Goal: Information Seeking & Learning: Learn about a topic

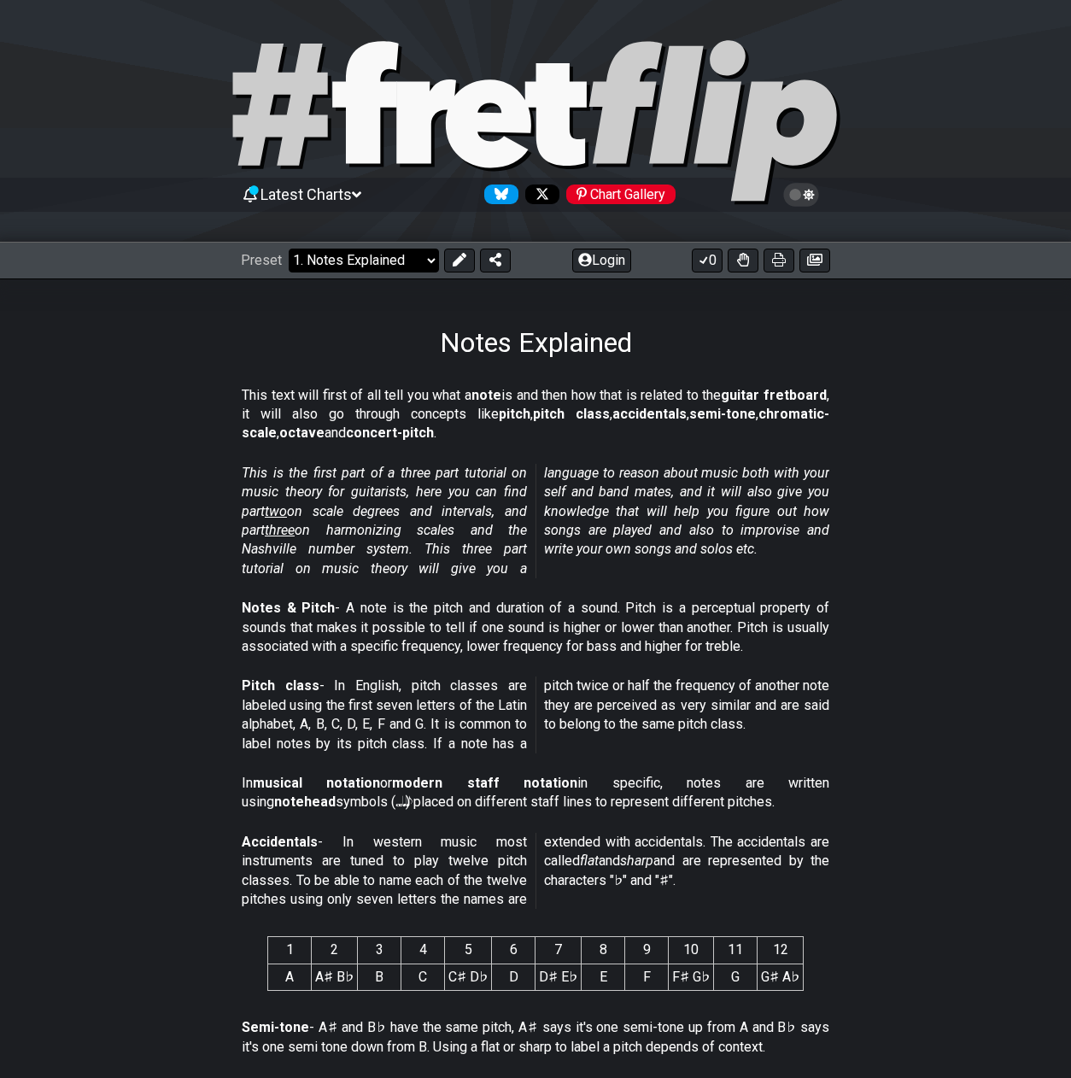
click at [431, 263] on select "Welcome to #fretflip! Initial Preset Custom Preset Minor Pentatonic Major Penta…" at bounding box center [364, 261] width 150 height 24
click at [289, 249] on select "Welcome to #fretflip! Initial Preset Custom Preset Minor Pentatonic Major Penta…" at bounding box center [364, 261] width 150 height 24
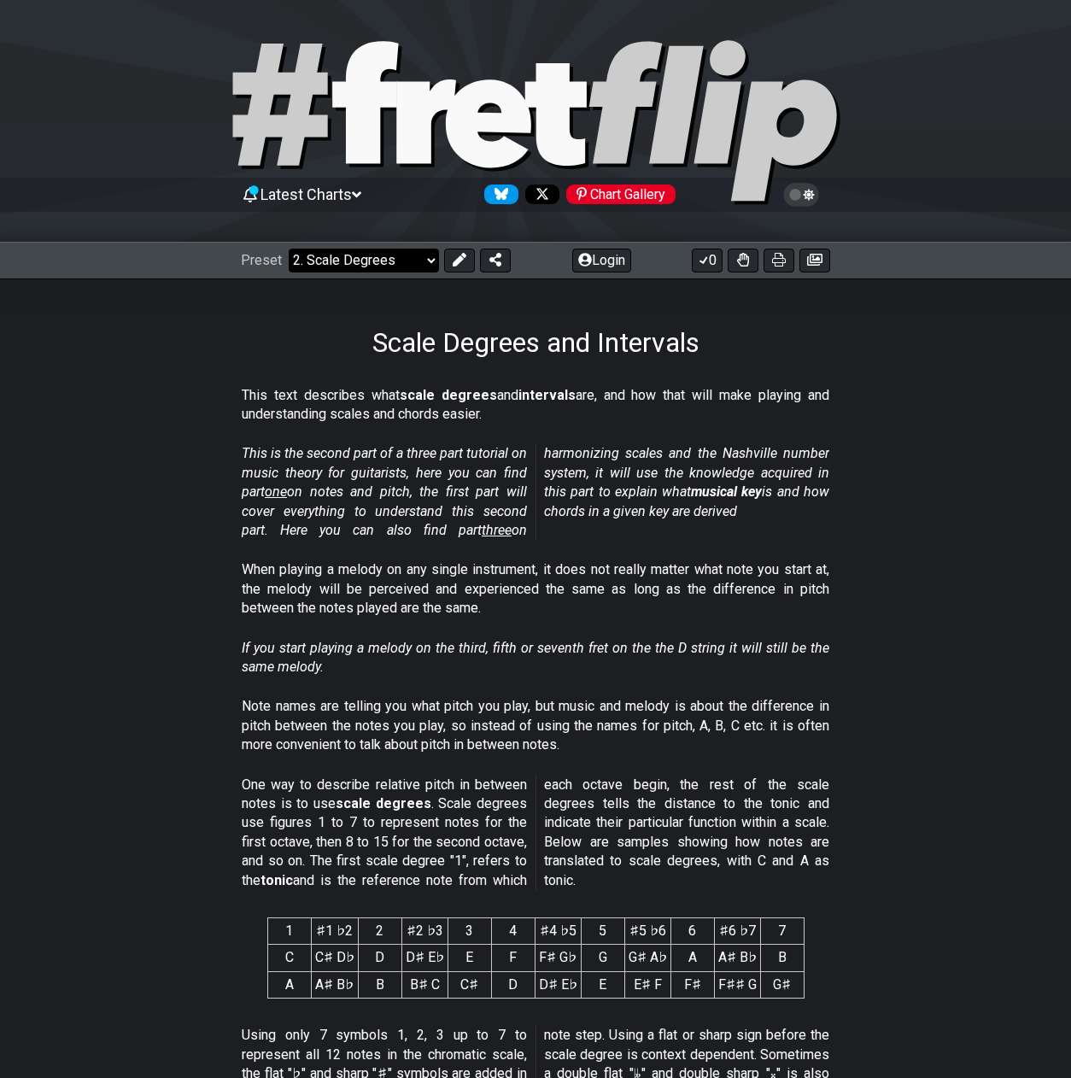
click at [430, 260] on select "Welcome to #fretflip! Initial Preset Custom Preset Minor Pentatonic Major Penta…" at bounding box center [364, 261] width 150 height 24
click at [453, 110] on icon at bounding box center [488, 123] width 85 height 88
select select "/welcome"
select select "C"
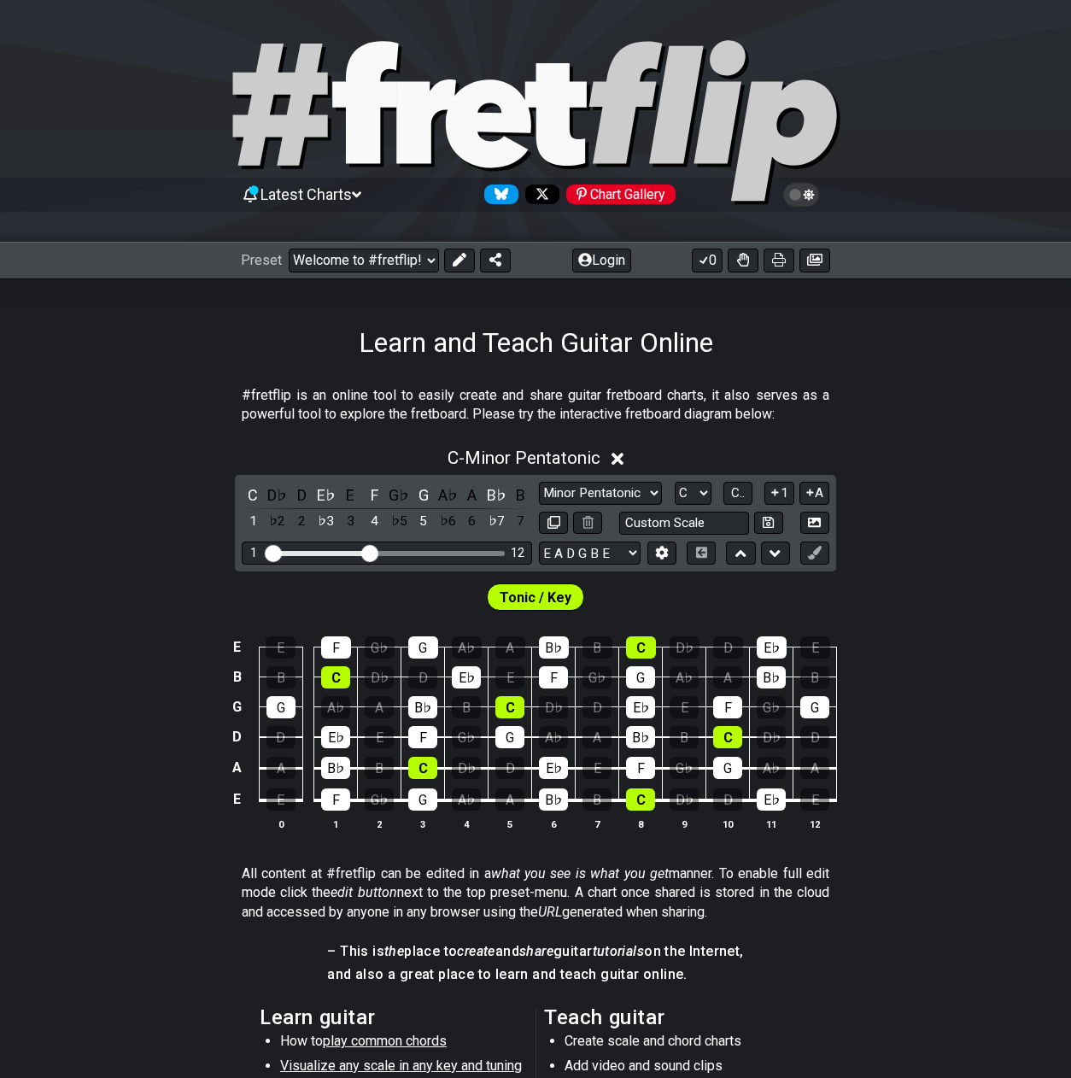
click at [453, 110] on icon at bounding box center [488, 123] width 85 height 88
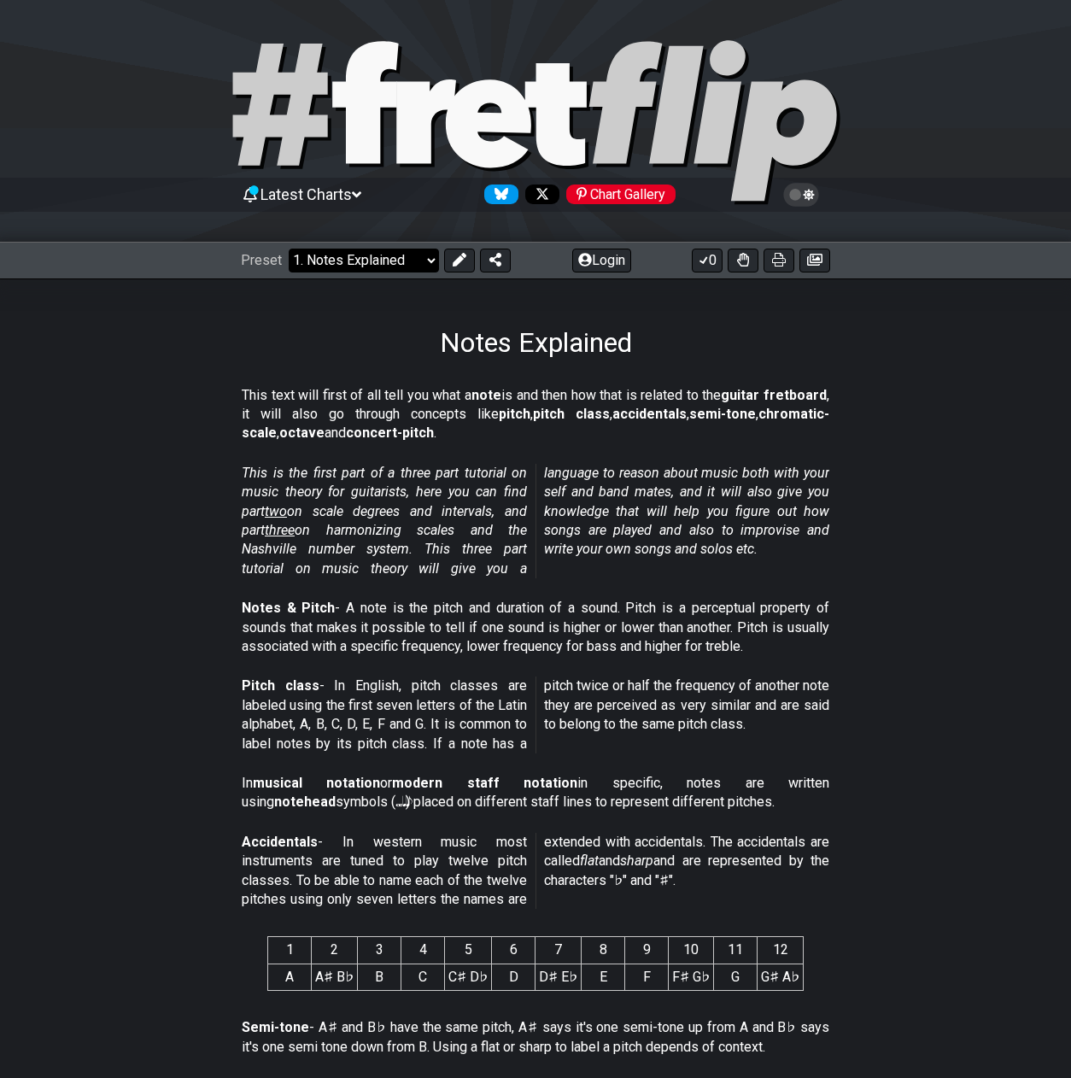
click at [425, 264] on select "Welcome to #fretflip! Initial Preset Custom Preset Minor Pentatonic Major Penta…" at bounding box center [364, 261] width 150 height 24
click at [289, 249] on select "Welcome to #fretflip! Initial Preset Custom Preset Minor Pentatonic Major Penta…" at bounding box center [364, 261] width 150 height 24
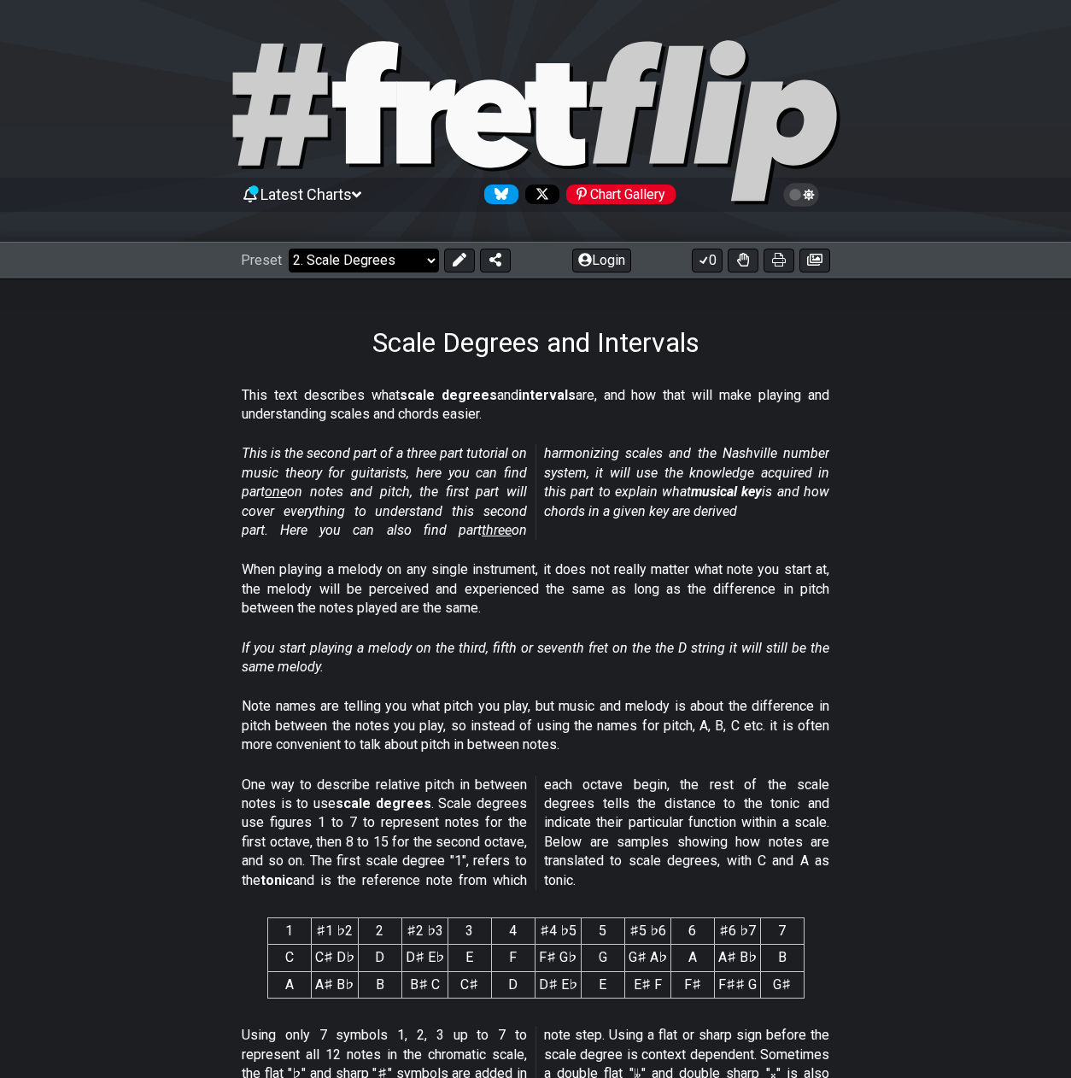
click at [429, 262] on select "Welcome to #fretflip! Initial Preset Custom Preset Minor Pentatonic Major Penta…" at bounding box center [364, 261] width 150 height 24
click at [289, 249] on select "Welcome to #fretflip! Initial Preset Custom Preset Minor Pentatonic Major Penta…" at bounding box center [364, 261] width 150 height 24
select select "/musical-notes-explained"
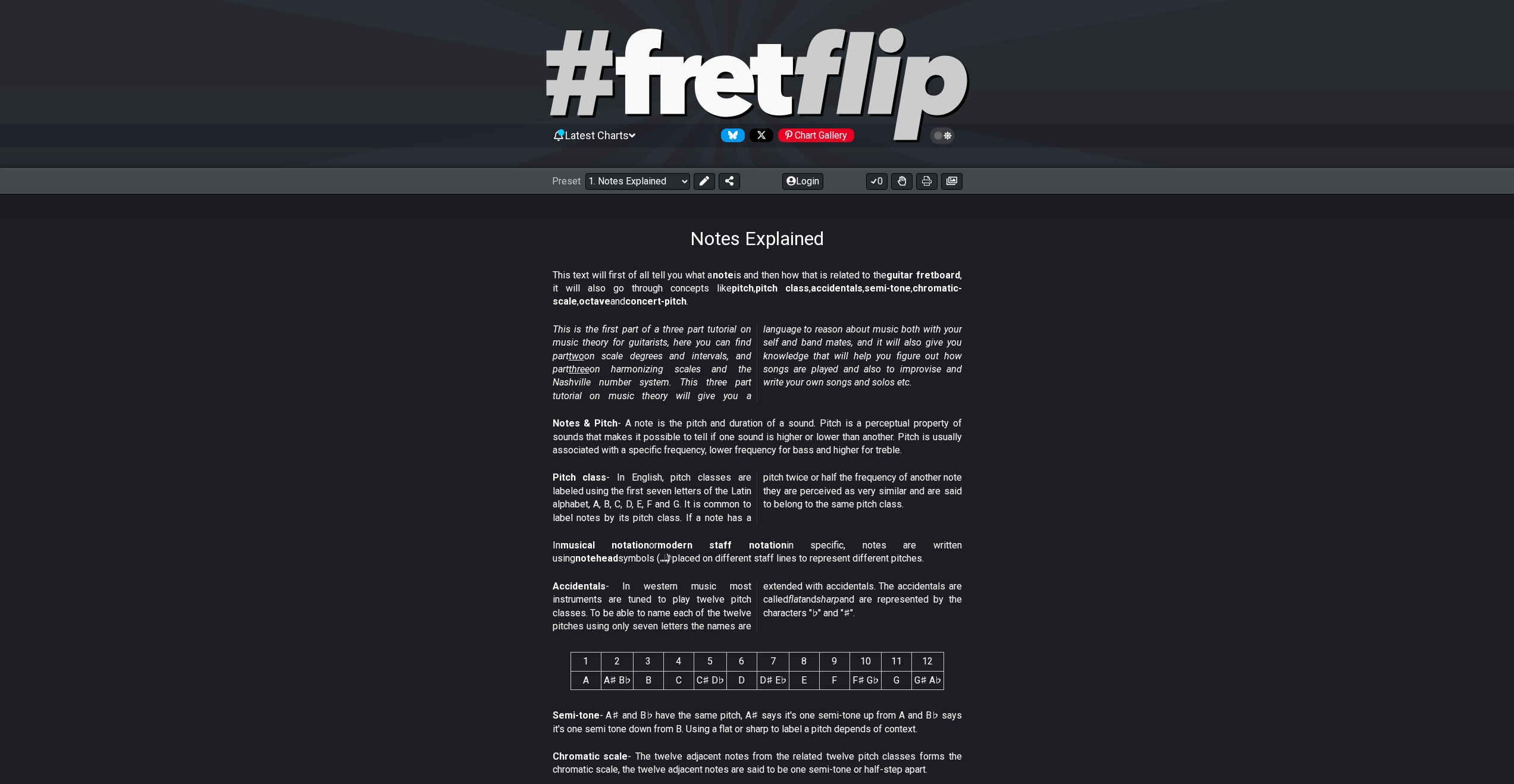
click at [745, 135] on div "Chart Gallery" at bounding box center [815, 136] width 76 height 14
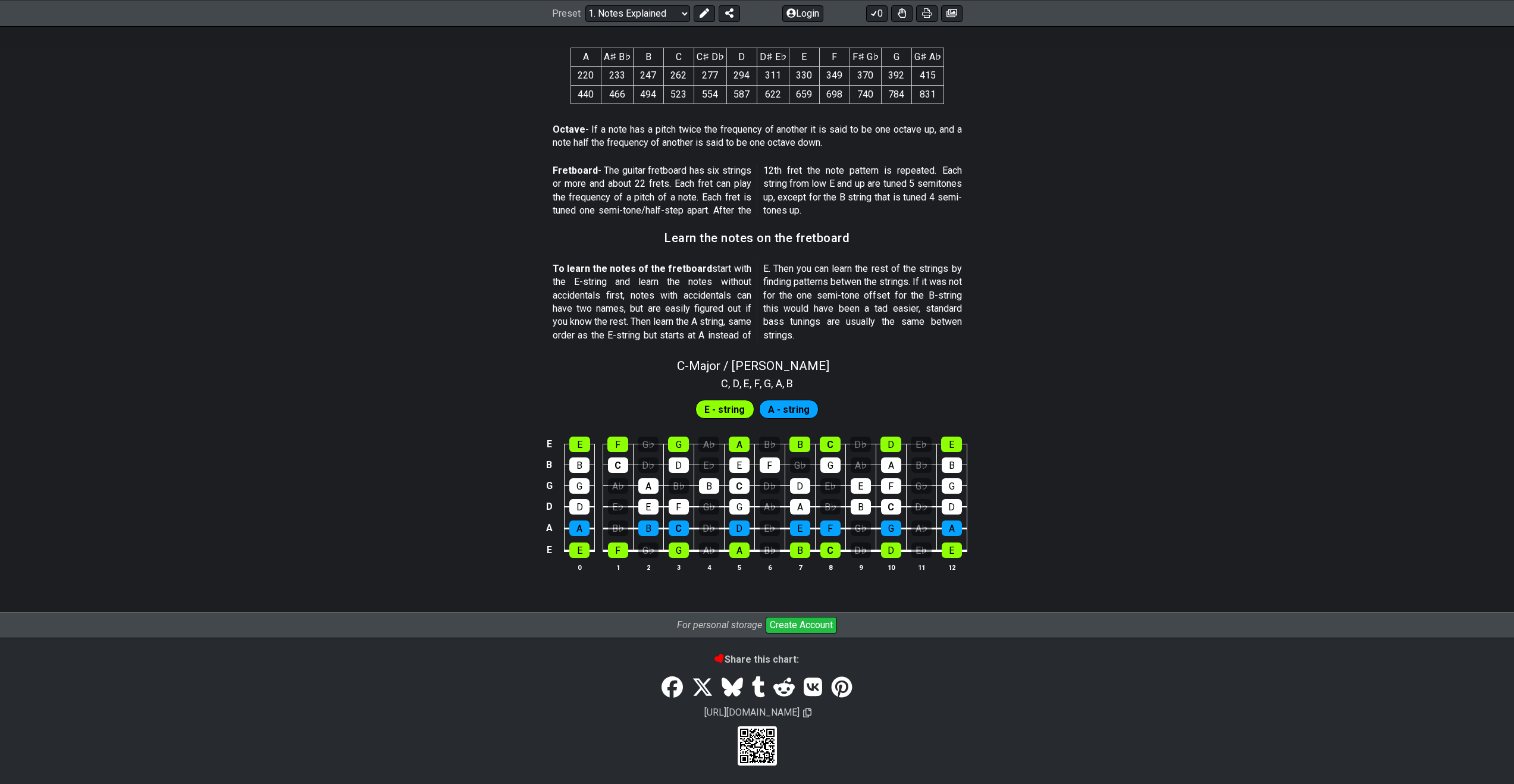
scroll to position [871, 0]
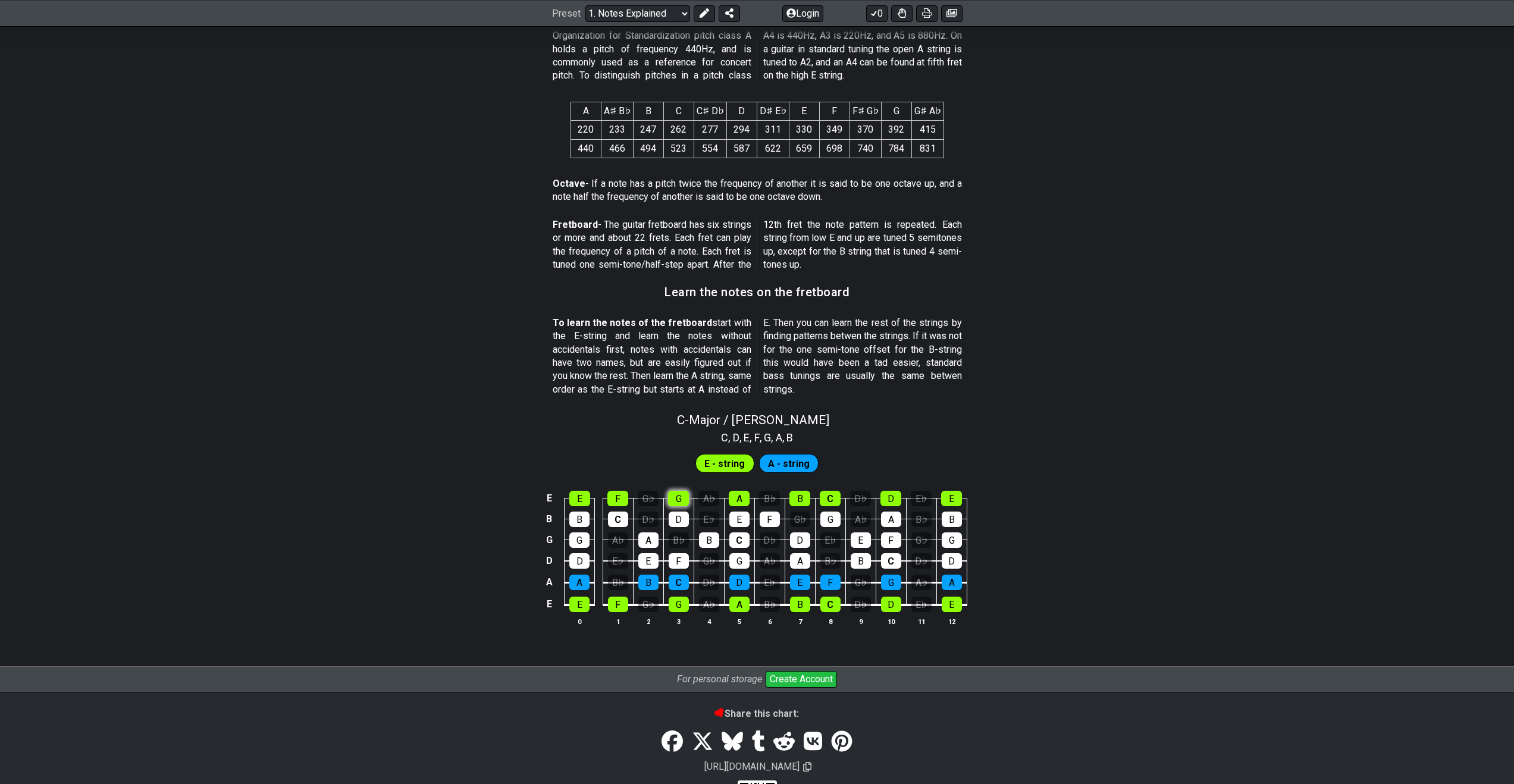
click at [682, 443] on div "C - Major / Ionian C , D , E , F , G , A , B E - string A - string E E F G♭ G A…" at bounding box center [757, 524] width 1514 height 237
click at [737, 496] on div "A" at bounding box center [740, 499] width 21 height 15
drag, startPoint x: 739, startPoint y: 500, endPoint x: 730, endPoint y: 510, distance: 13.5
click at [739, 500] on div "A" at bounding box center [740, 499] width 21 height 15
click at [687, 500] on div "G" at bounding box center [678, 499] width 21 height 15
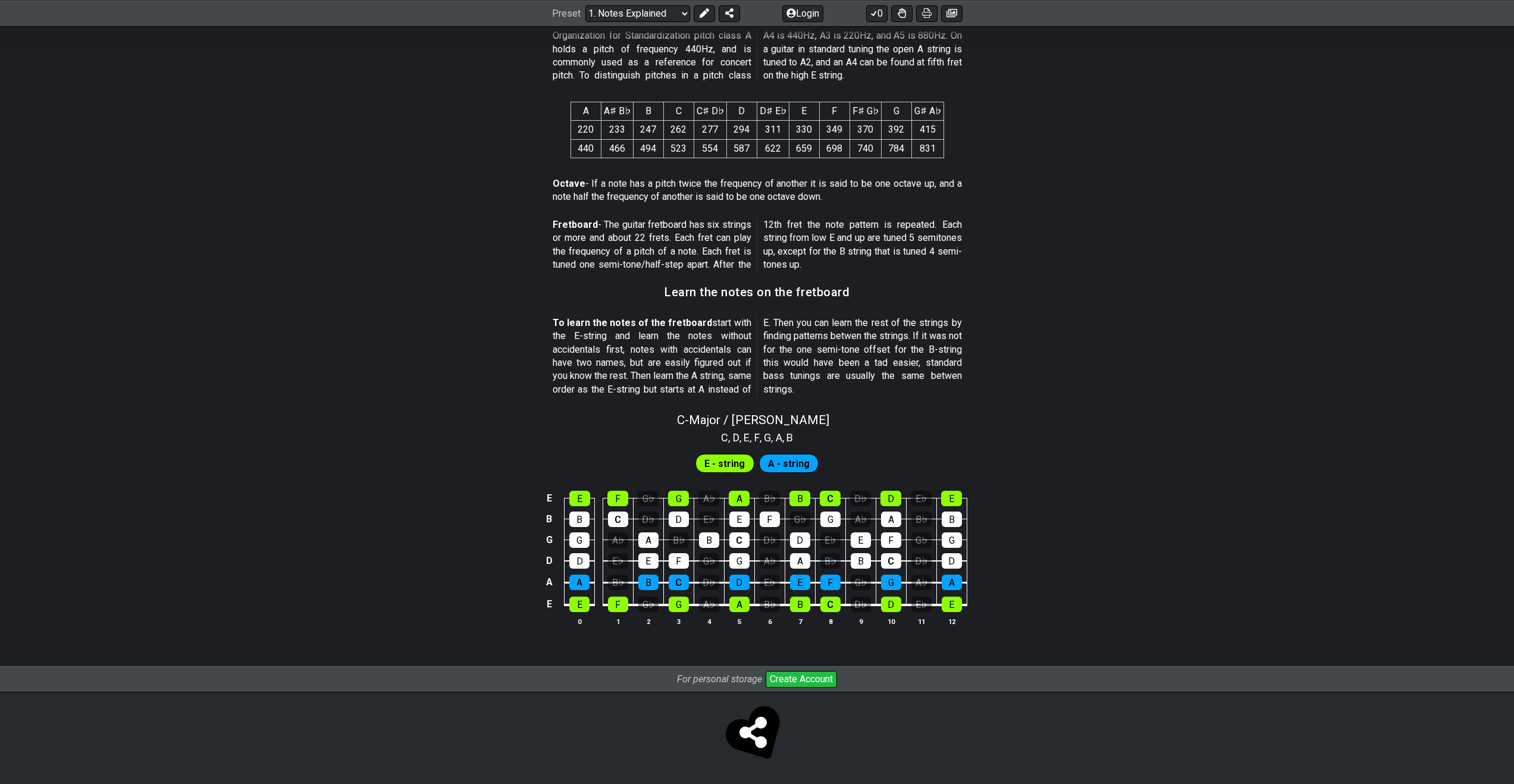
click at [745, 460] on span "A - string" at bounding box center [789, 464] width 42 height 17
click at [745, 463] on span "A - string" at bounding box center [789, 464] width 42 height 17
click at [745, 584] on div "F" at bounding box center [830, 582] width 20 height 15
drag, startPoint x: 832, startPoint y: 583, endPoint x: 903, endPoint y: 576, distance: 71.3
click at [745, 583] on div "F" at bounding box center [830, 582] width 20 height 15
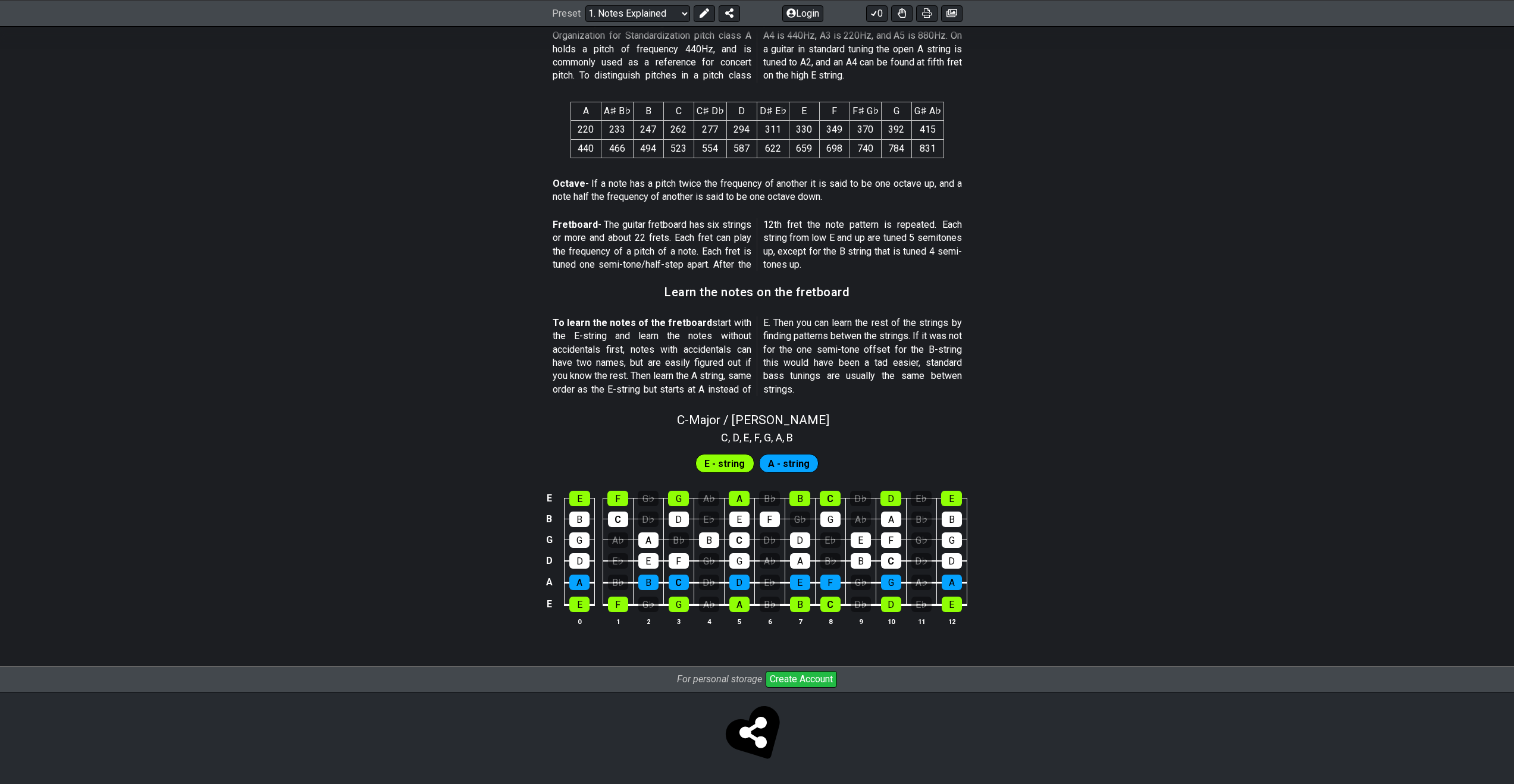
click at [745, 680] on button "Create Account" at bounding box center [801, 680] width 72 height 17
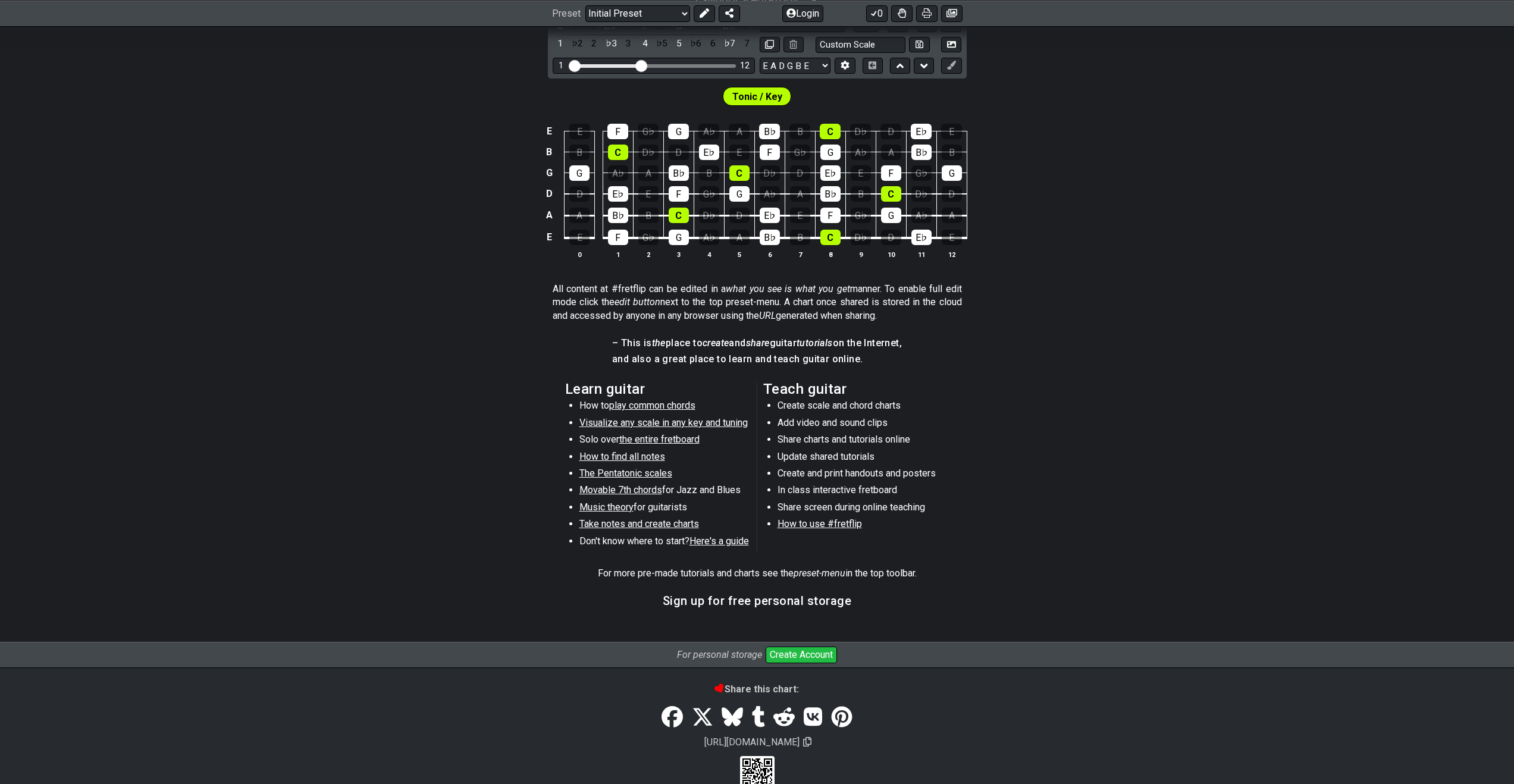
scroll to position [320, 0]
click at [636, 455] on span "How to find all notes" at bounding box center [622, 455] width 86 height 11
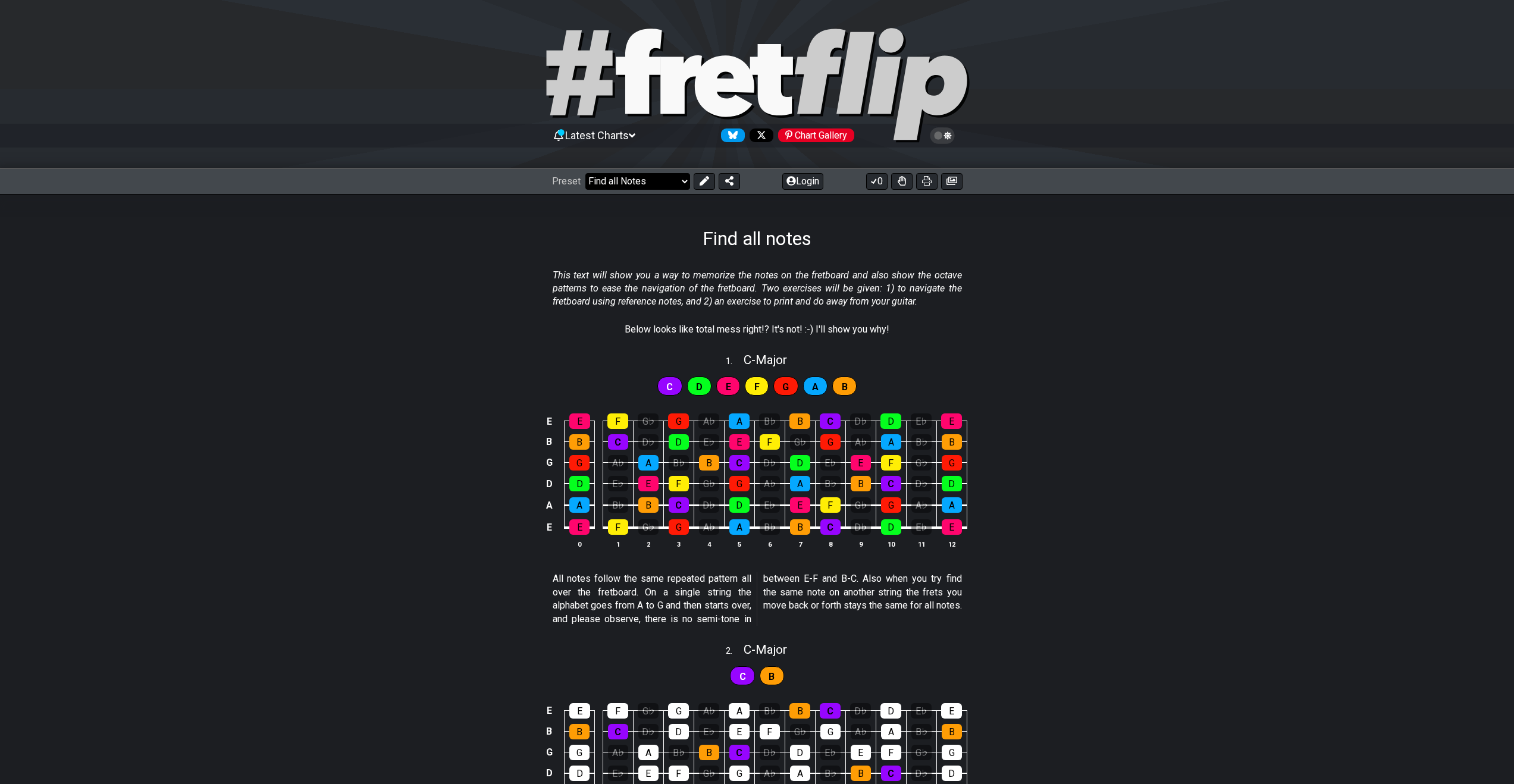
click at [600, 185] on select "Welcome to #fretflip! Initial Preset Custom Preset Minor Pentatonic Major Penta…" at bounding box center [638, 182] width 104 height 17
click at [586, 173] on select "Welcome to #fretflip! Initial Preset Custom Preset Minor Pentatonic Major Penta…" at bounding box center [638, 182] width 104 height 17
select select "/musical-notes-explained"
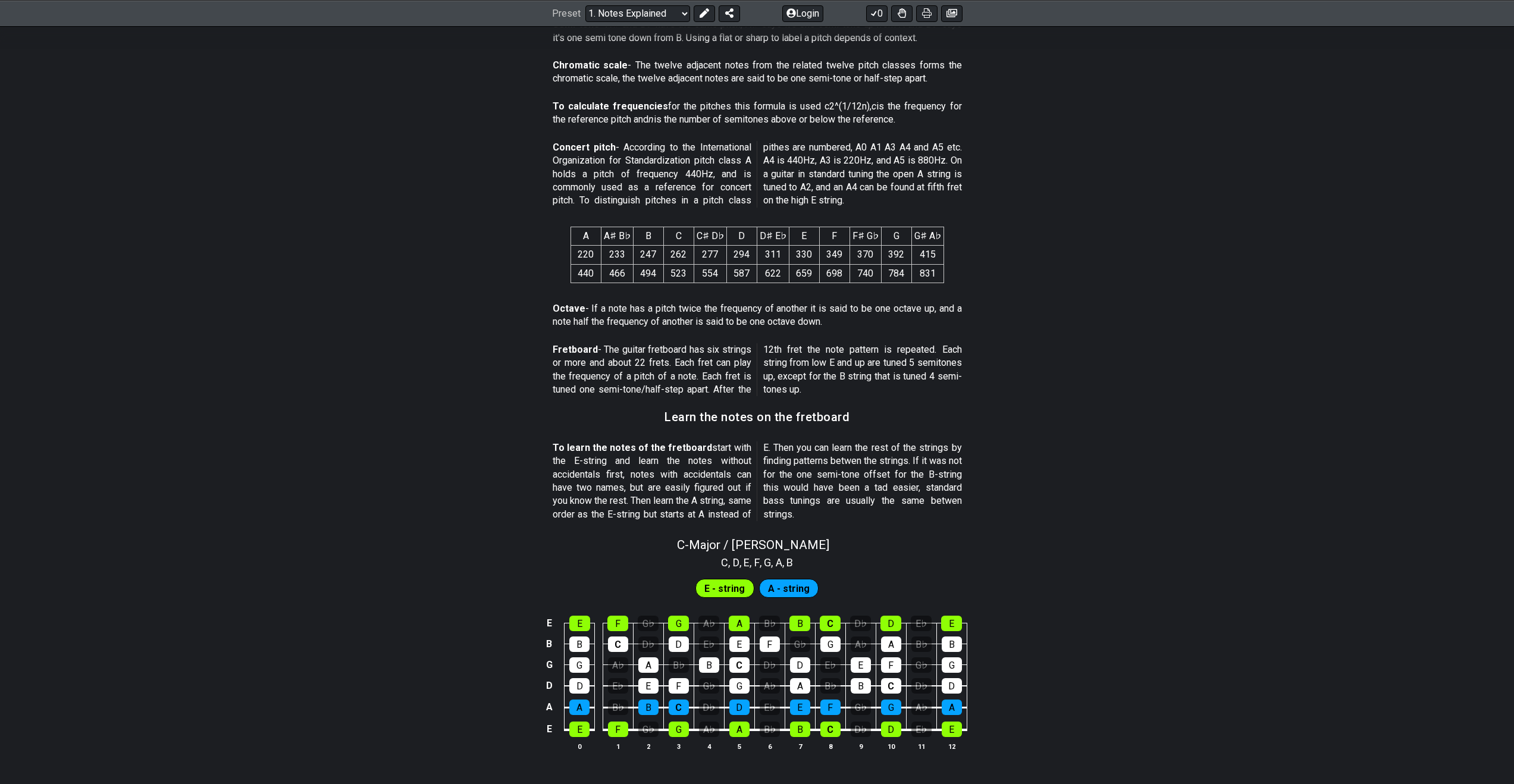
scroll to position [871, 0]
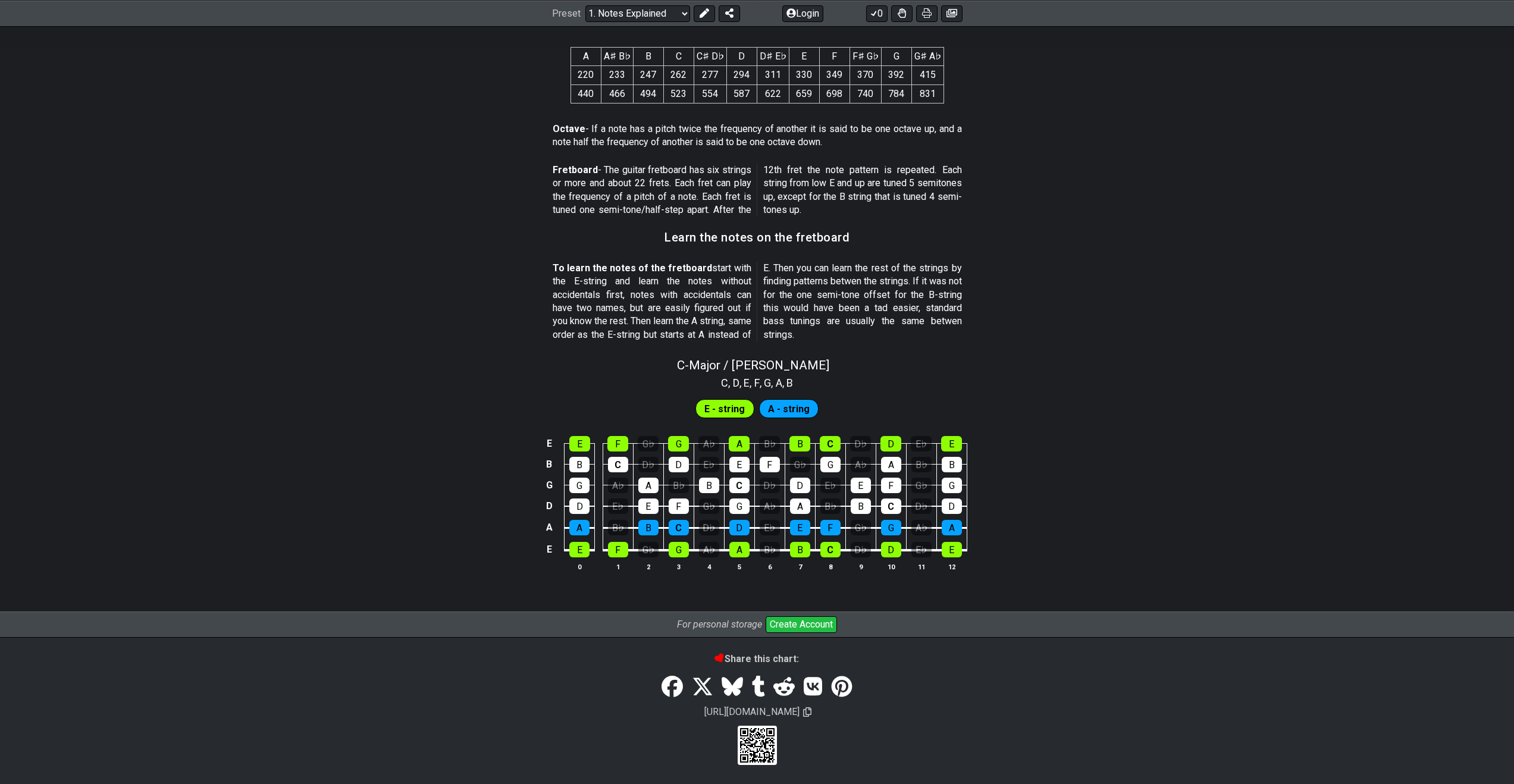
click at [800, 622] on button "Create Account" at bounding box center [801, 625] width 72 height 17
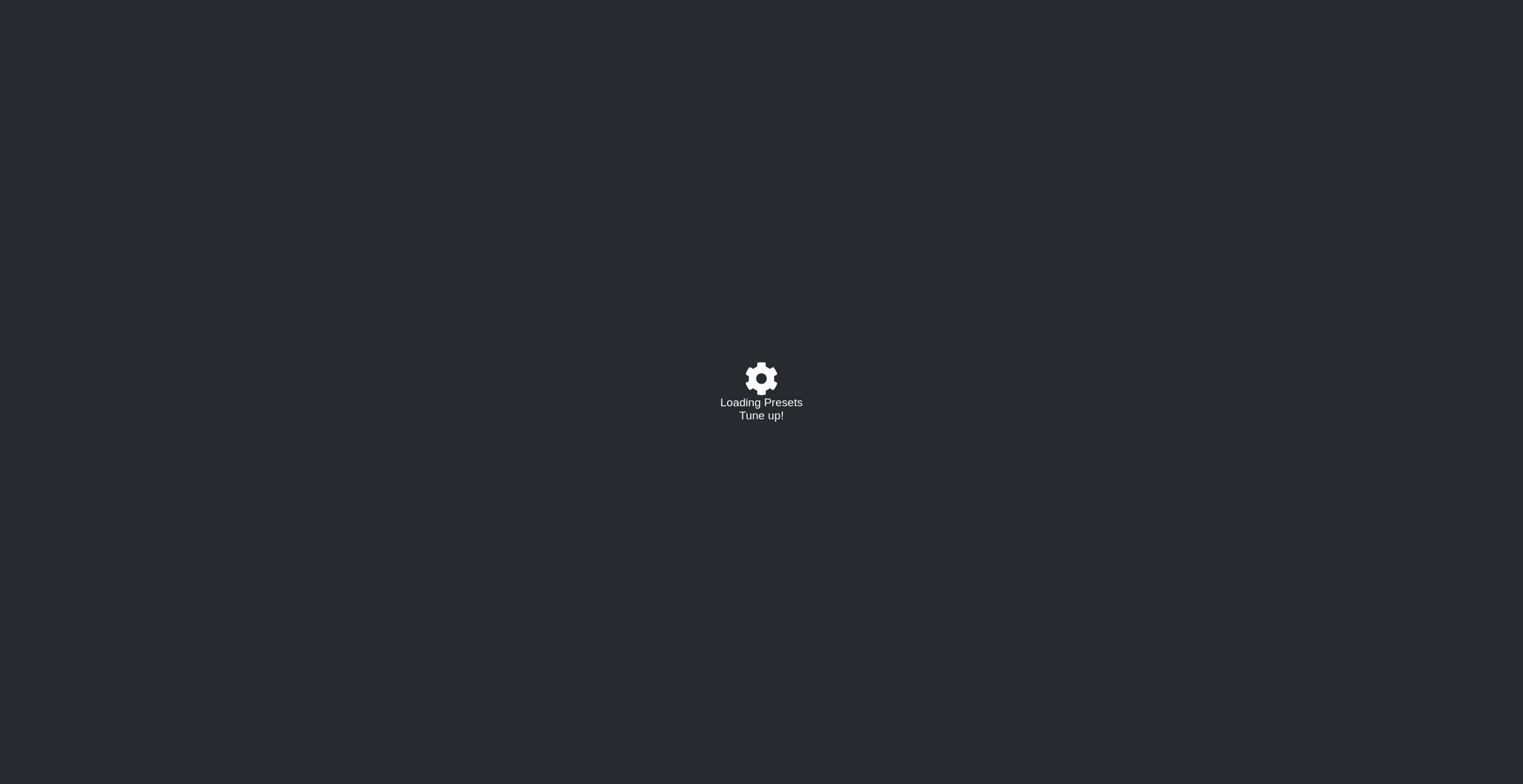
select select "/musical-notes-explained"
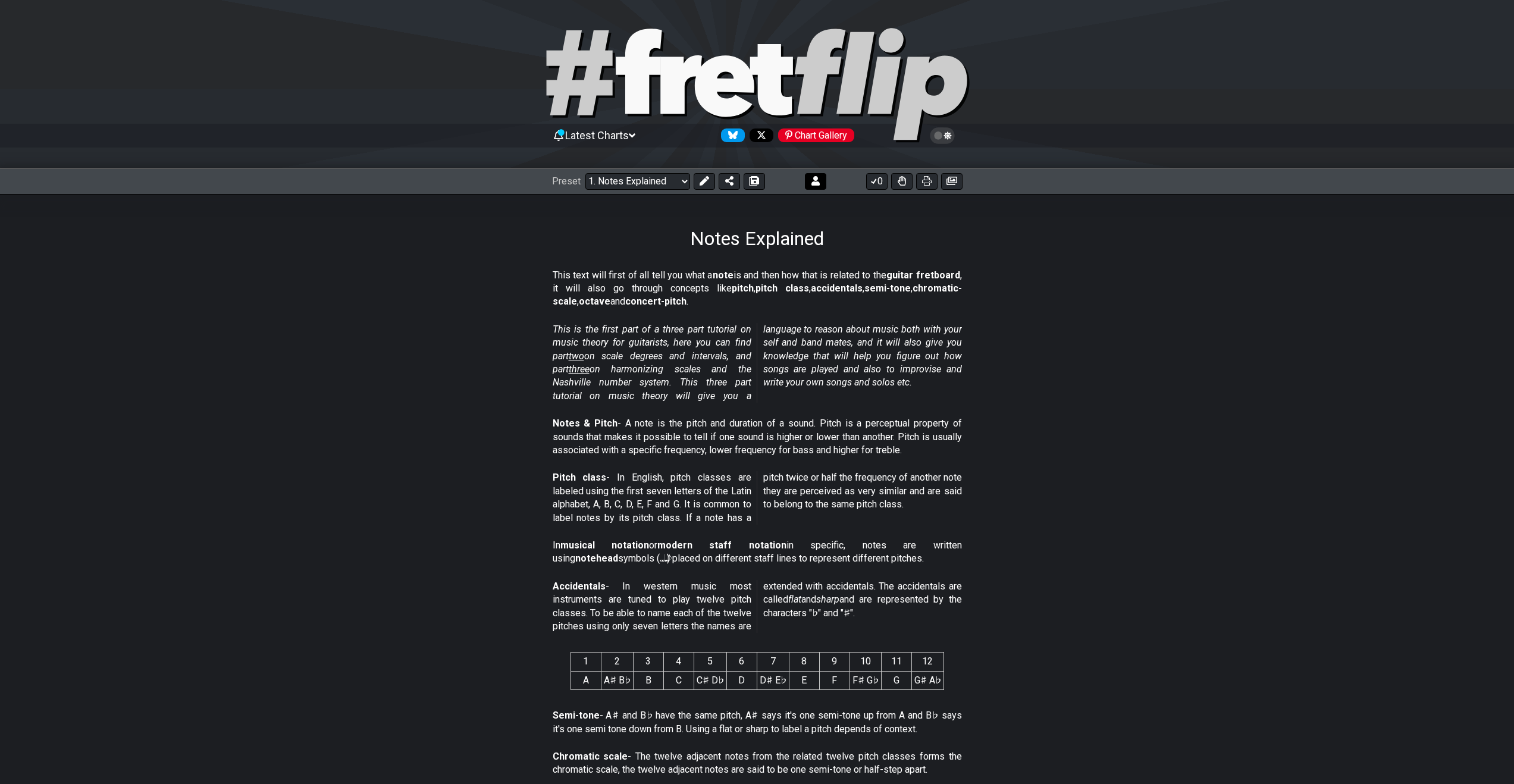
click at [811, 182] on icon at bounding box center [815, 181] width 8 height 10
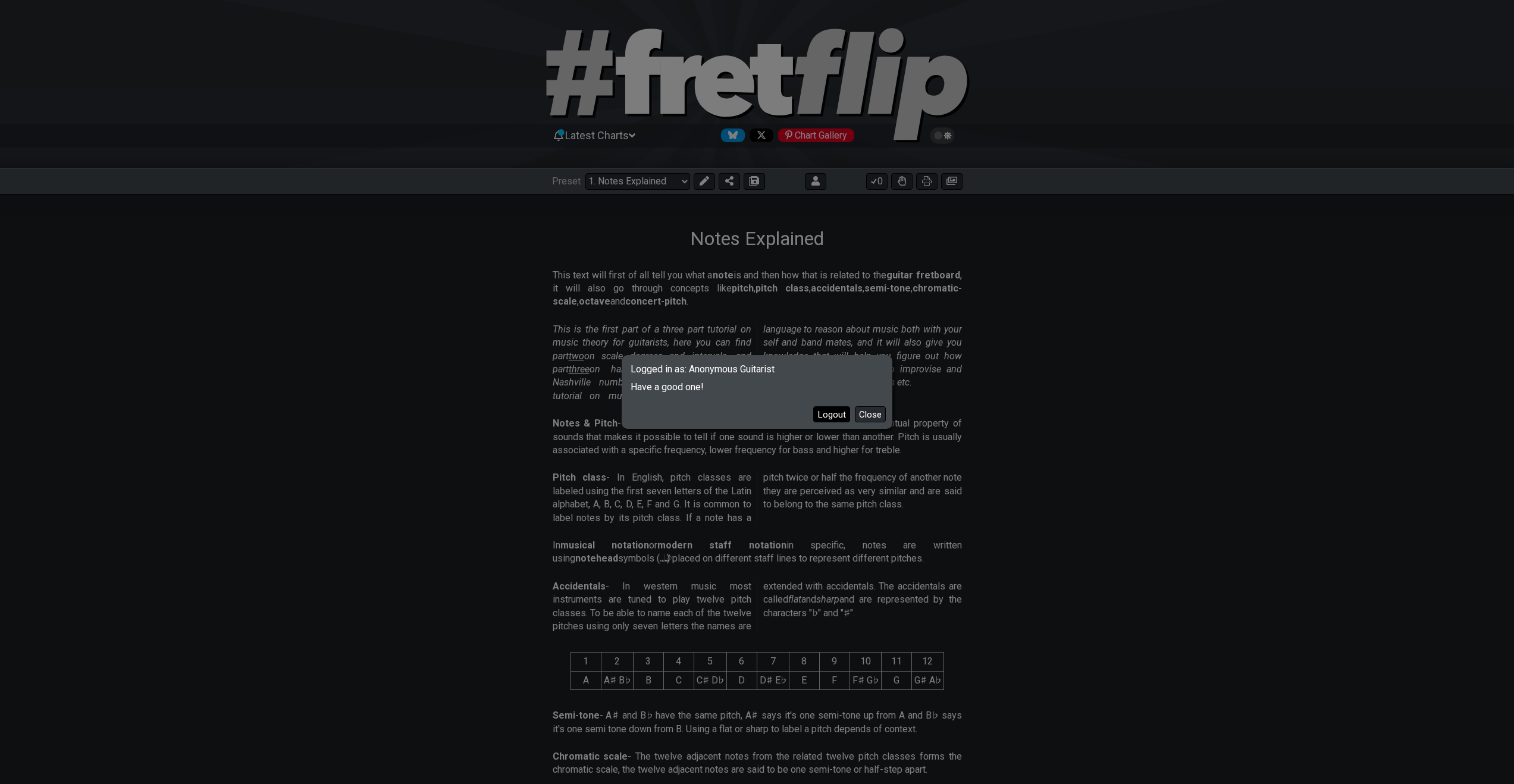
click at [829, 418] on button "Logout" at bounding box center [832, 414] width 37 height 16
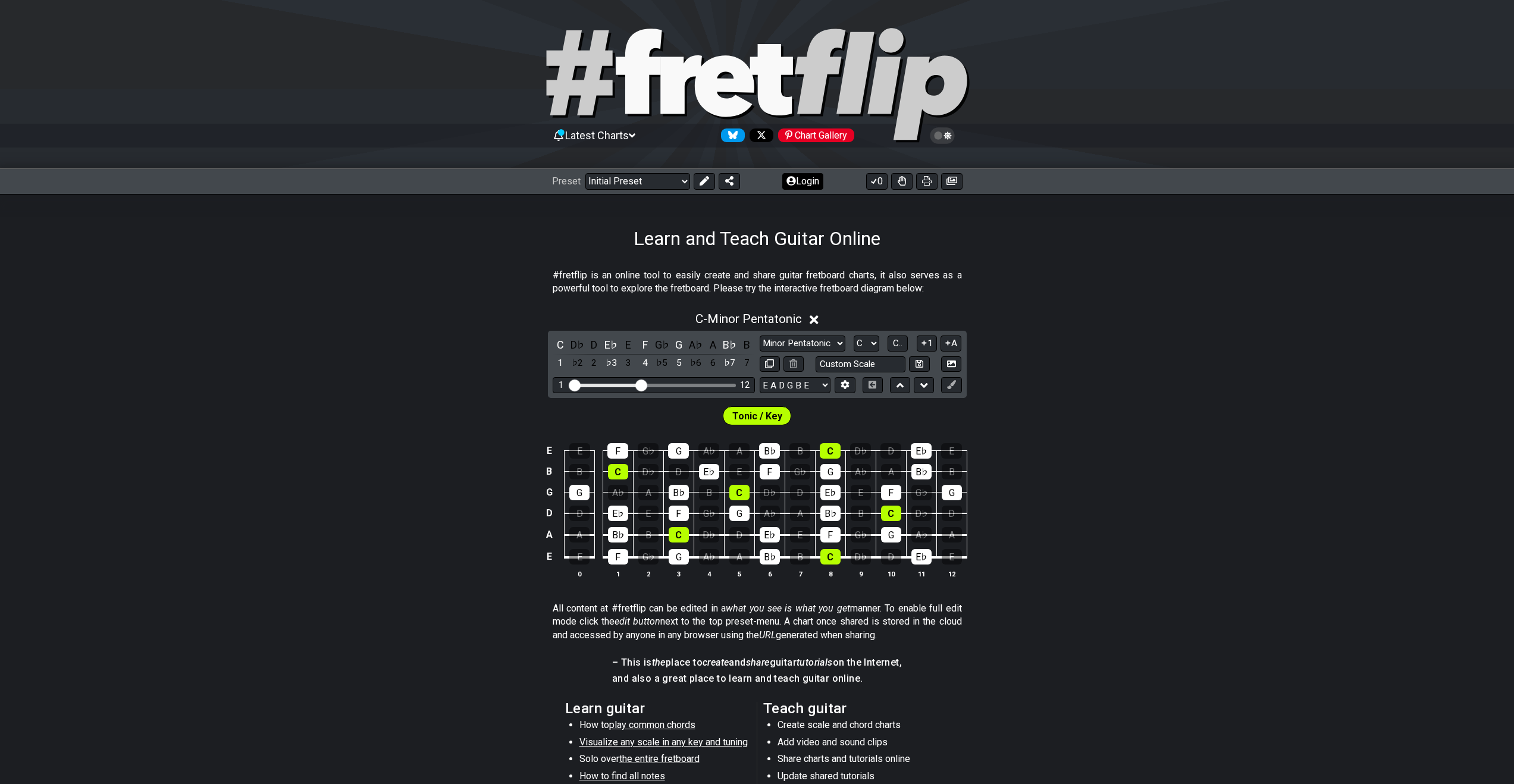
click at [804, 182] on button "Login" at bounding box center [802, 182] width 41 height 17
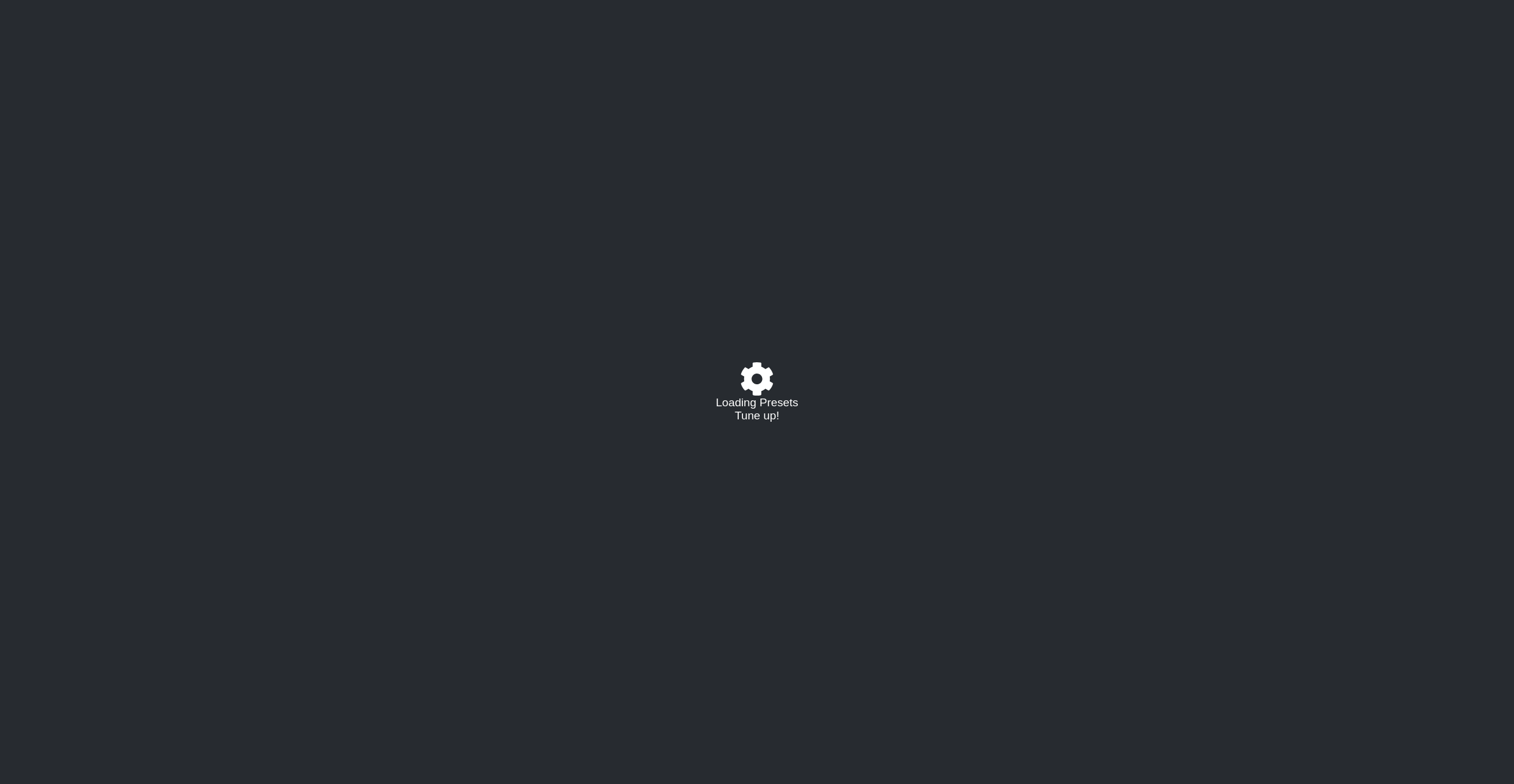
select select "C"
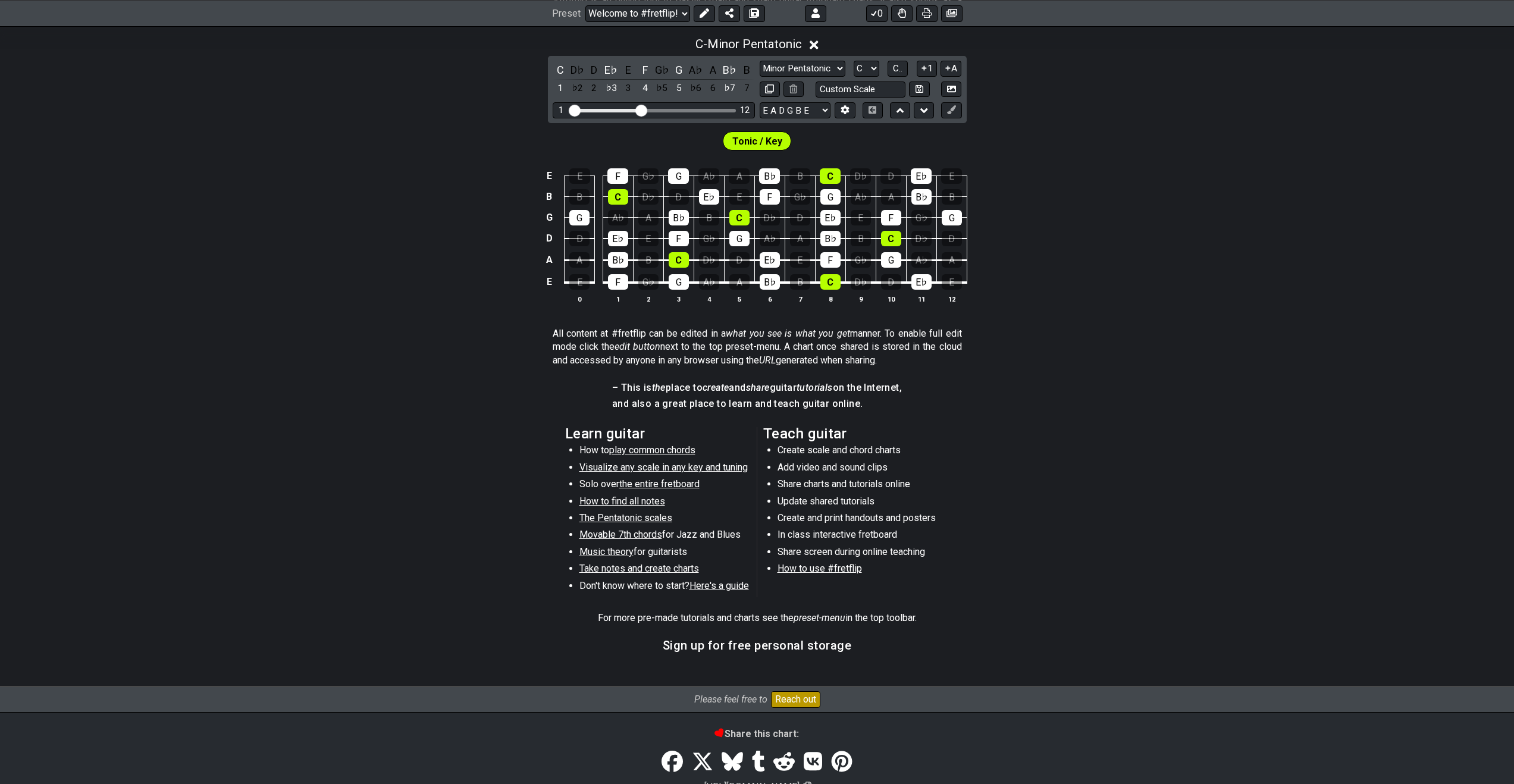
scroll to position [276, 0]
click at [660, 446] on span "play common chords" at bounding box center [653, 449] width 86 height 11
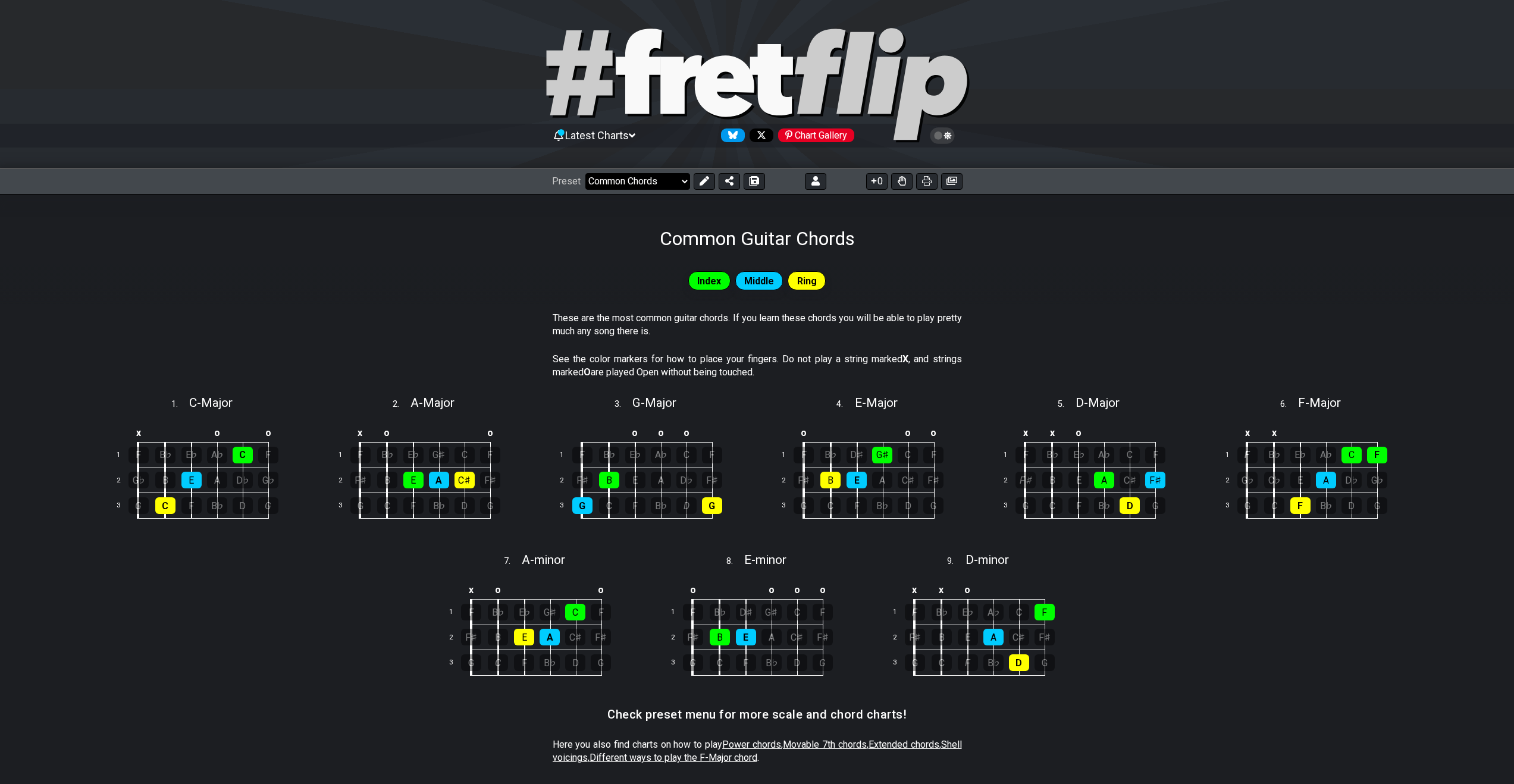
click at [682, 182] on select "Welcome to #fretflip! Initial Preset Custom Preset Minor Pentatonic Major Penta…" at bounding box center [638, 182] width 104 height 17
click at [586, 173] on select "Welcome to #fretflip! Initial Preset Custom Preset Minor Pentatonic Major Penta…" at bounding box center [638, 182] width 104 height 17
select select "/the-caged-system"
